Goal: Task Accomplishment & Management: Use online tool/utility

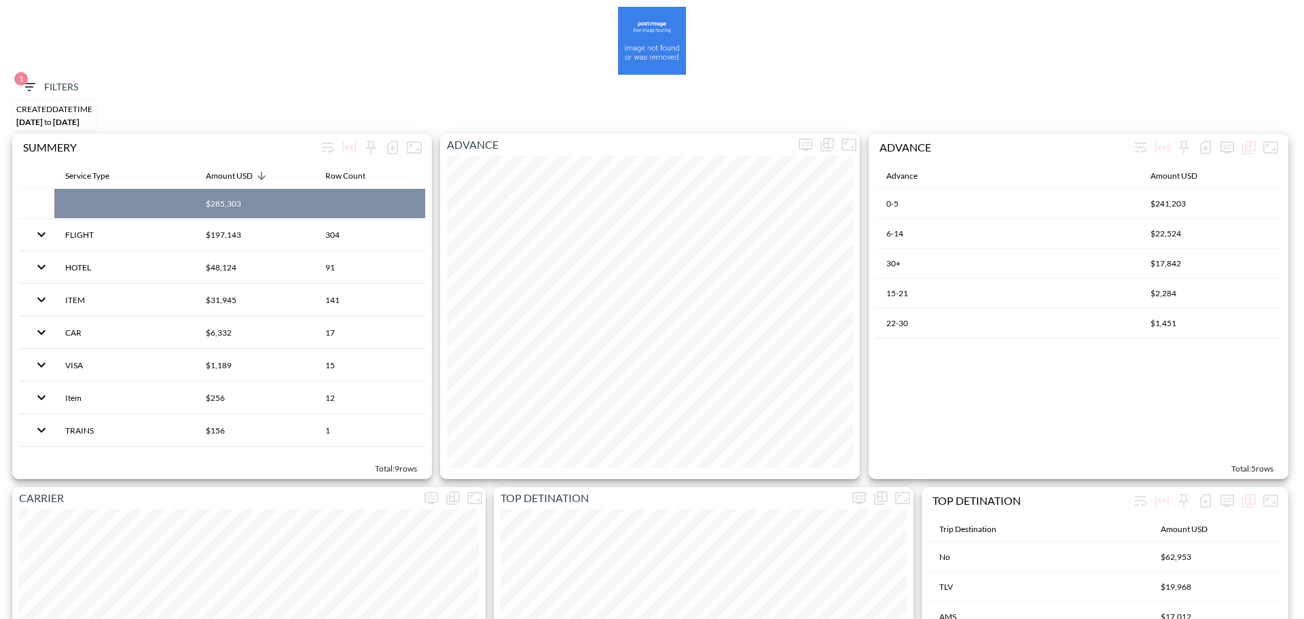
click at [50, 83] on span "1 Filters" at bounding box center [49, 87] width 57 height 17
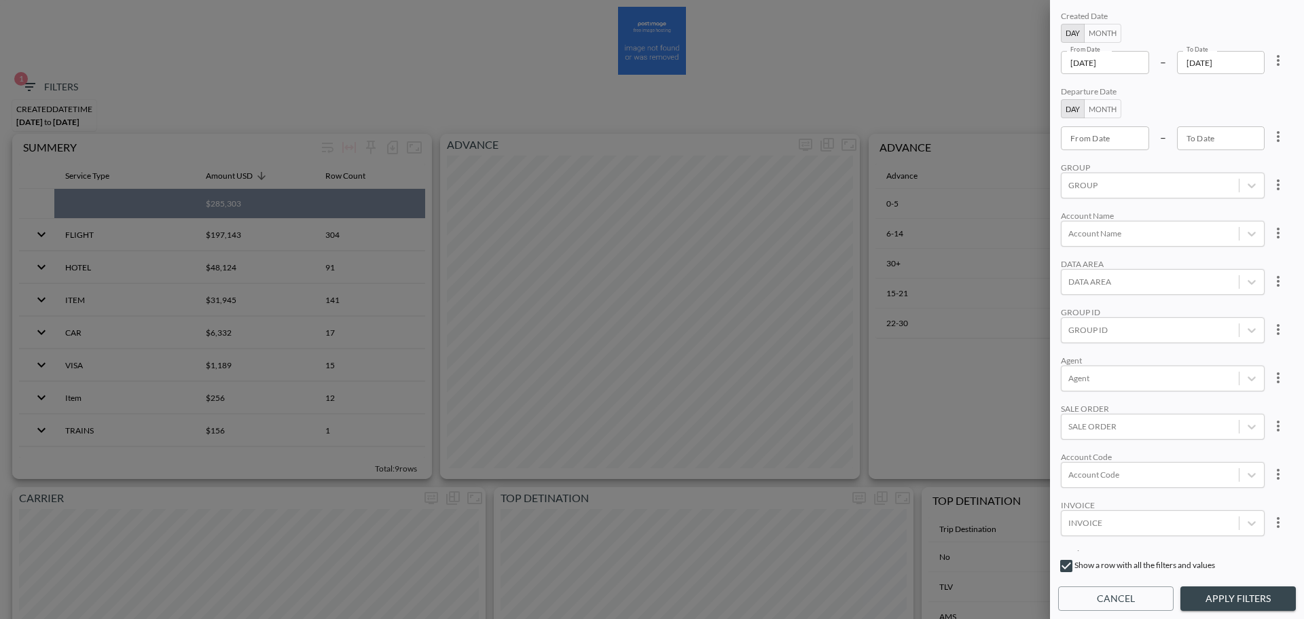
click at [1277, 65] on icon "more" at bounding box center [1278, 60] width 3 height 11
click at [1247, 87] on li "Clear" at bounding box center [1228, 91] width 122 height 24
click at [1135, 65] on input "From Date" at bounding box center [1105, 62] width 88 height 23
type input "YYYY-MM-DD"
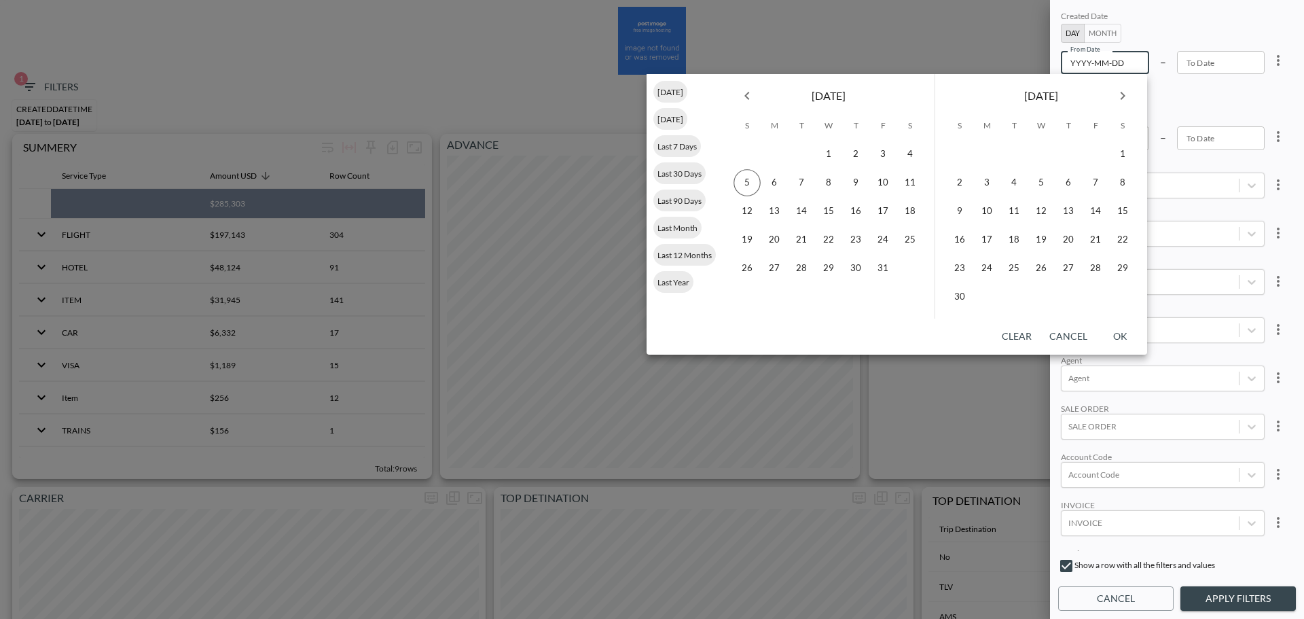
click at [749, 99] on icon "Previous month" at bounding box center [747, 96] width 16 height 16
click at [800, 206] on button "12" at bounding box center [801, 211] width 27 height 27
type input "[DATE]"
type input "YYYY-MM-DD"
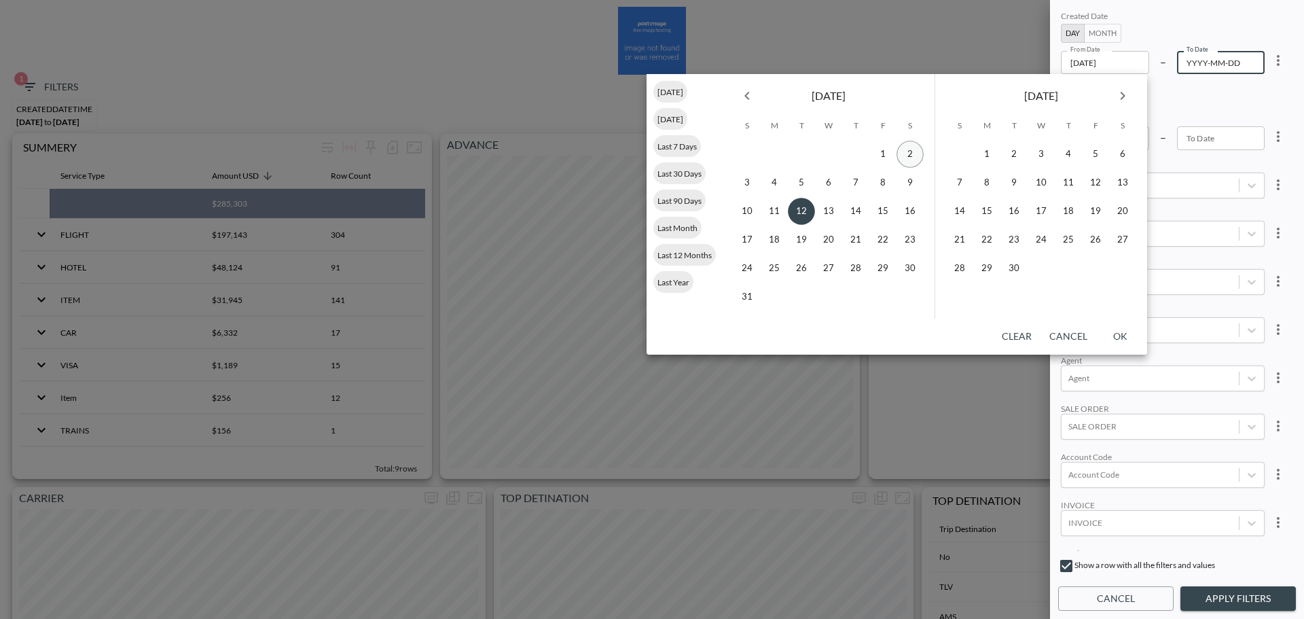
click at [1125, 89] on icon "Next month" at bounding box center [1123, 96] width 16 height 16
click at [946, 182] on button "5" at bounding box center [959, 182] width 27 height 27
type input "[DATE]"
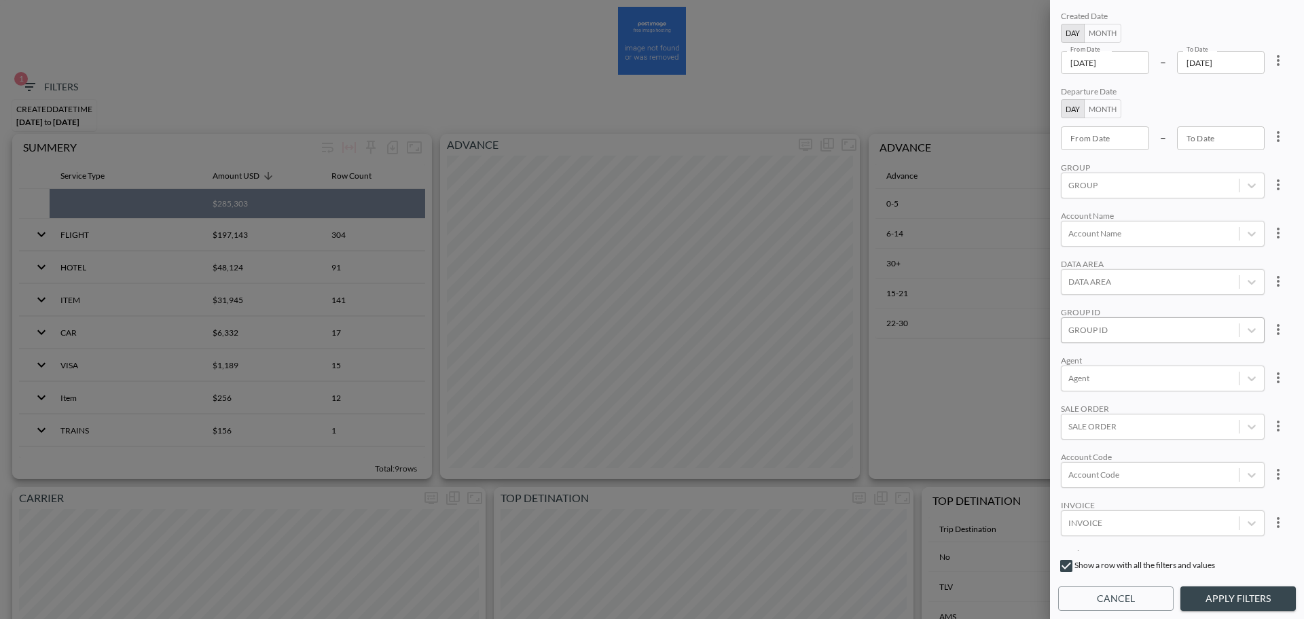
click at [1111, 336] on div at bounding box center [1151, 329] width 164 height 13
type input "ך"
click at [1063, 268] on input "LIVEU" at bounding box center [1071, 262] width 29 height 29
type input "LIVE"
click at [1141, 163] on div "GROUP" at bounding box center [1163, 167] width 204 height 10
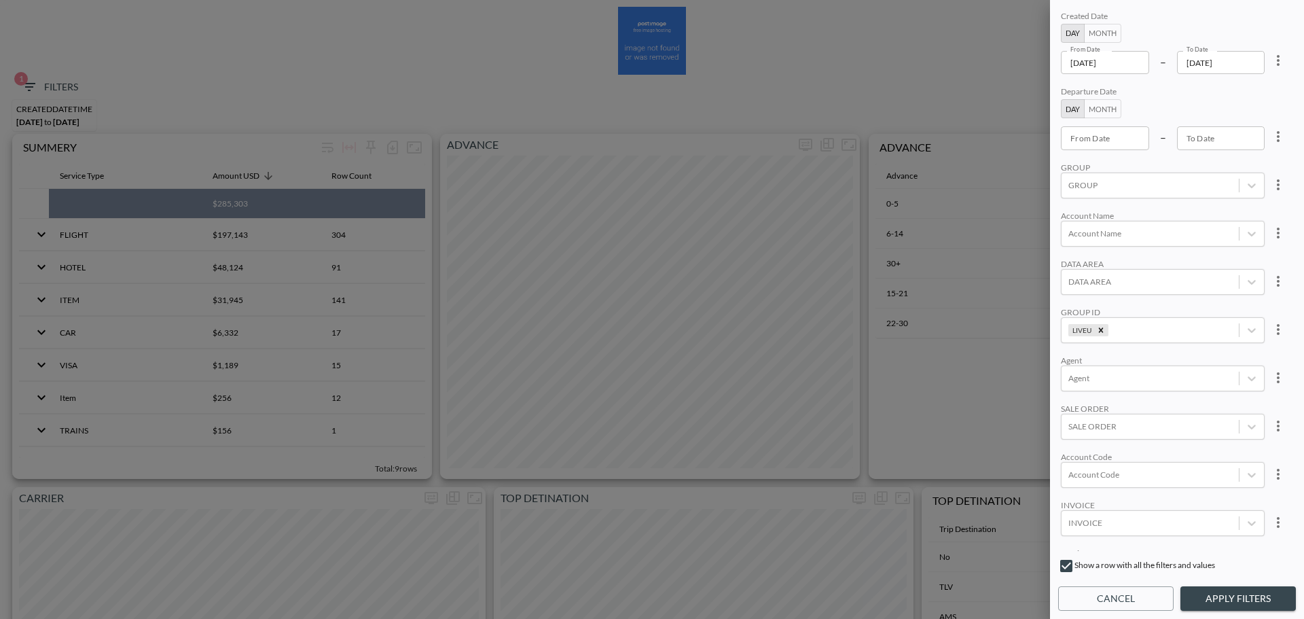
click at [1242, 597] on button "Apply Filters" at bounding box center [1238, 598] width 115 height 25
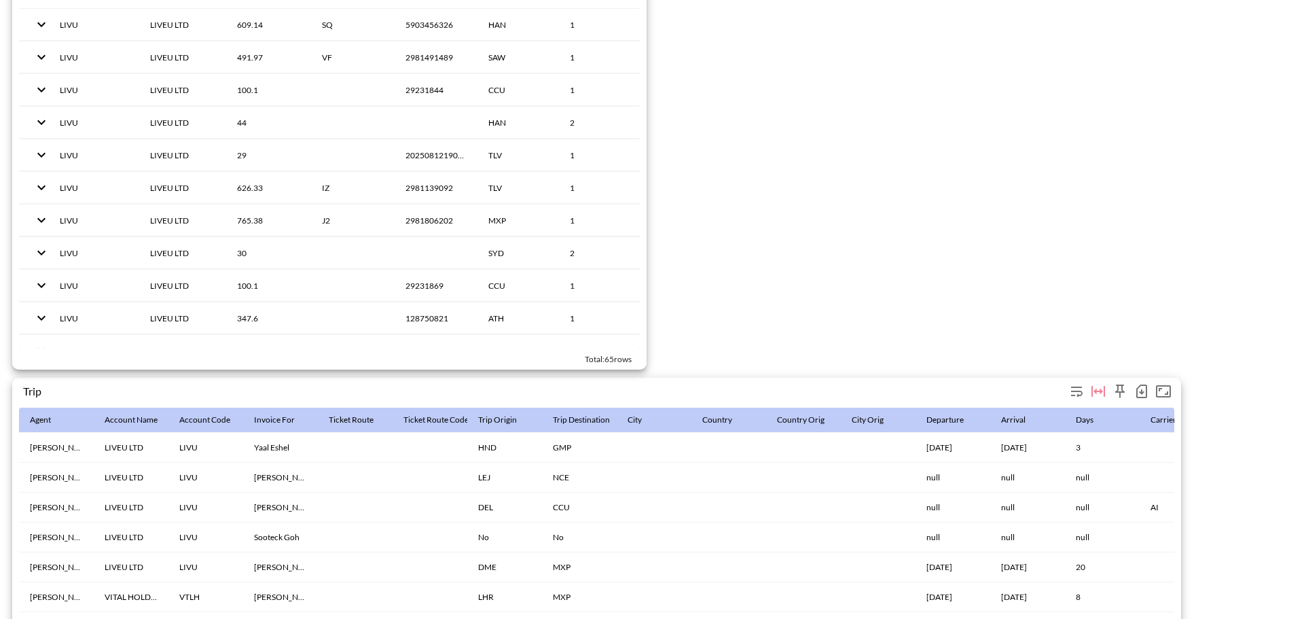
scroll to position [2099, 0]
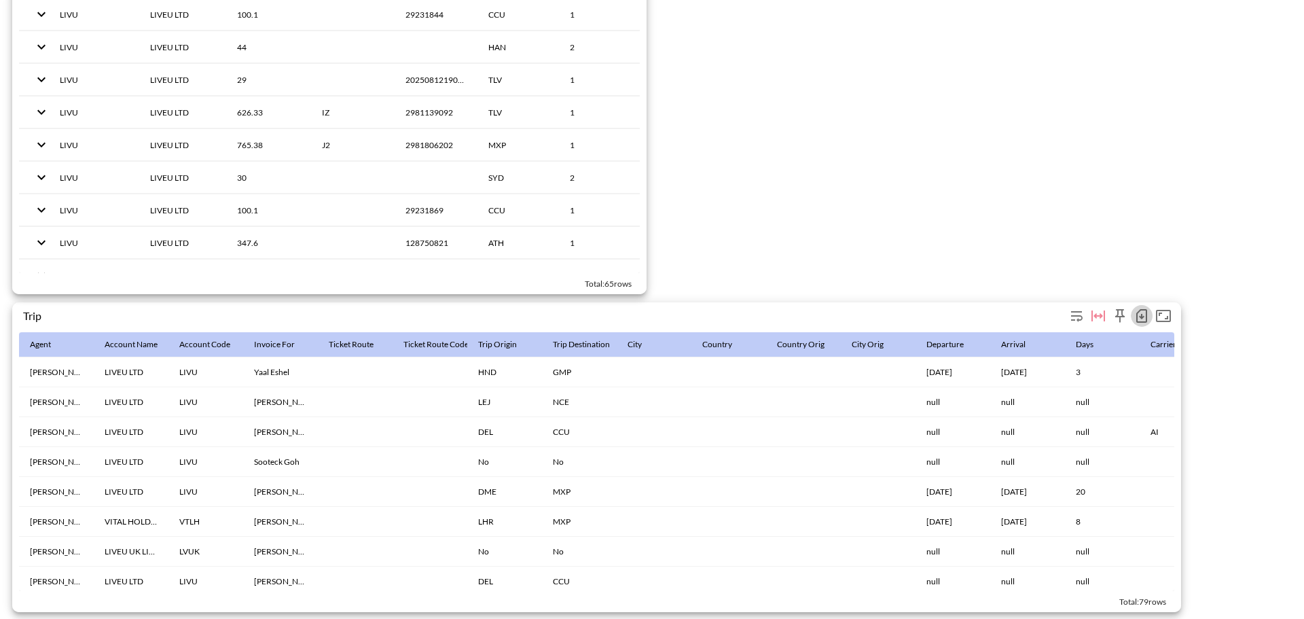
click at [1143, 311] on icon "button" at bounding box center [1142, 316] width 16 height 16
click at [1036, 333] on li "Download CSV ( 79 Rows )" at bounding box center [1073, 337] width 160 height 24
